Goal: Task Accomplishment & Management: Manage account settings

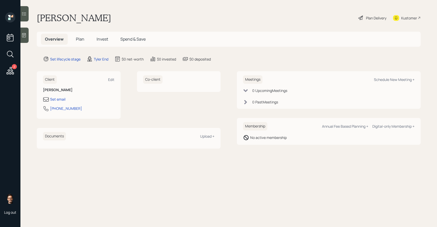
click at [102, 40] on span "Invest" at bounding box center [102, 39] width 11 height 6
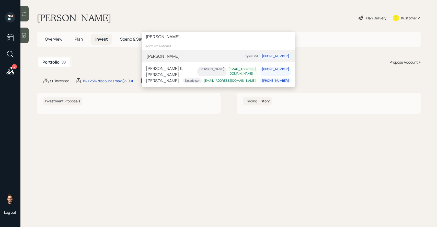
type input "[PERSON_NAME]"
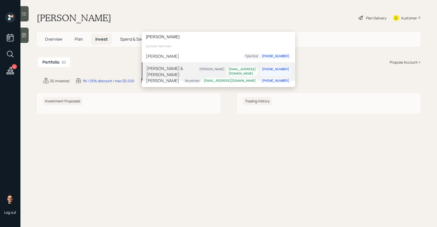
click at [166, 68] on div "[PERSON_NAME] & [PERSON_NAME]" at bounding box center [171, 71] width 51 height 12
